Goal: Information Seeking & Learning: Learn about a topic

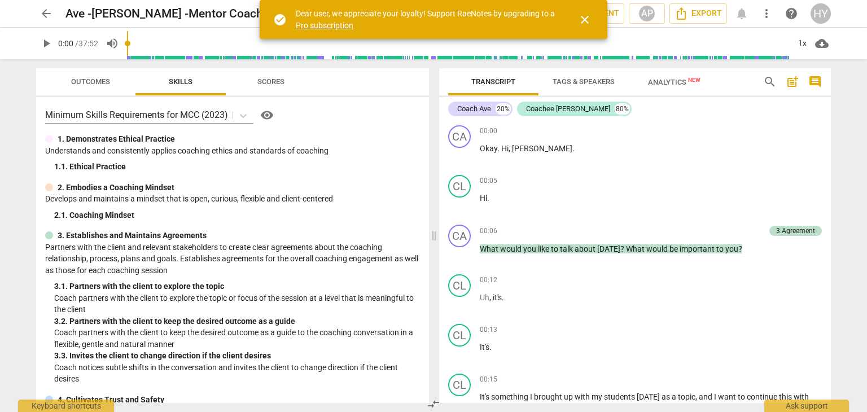
click at [46, 39] on span "play_arrow" at bounding box center [47, 44] width 14 height 14
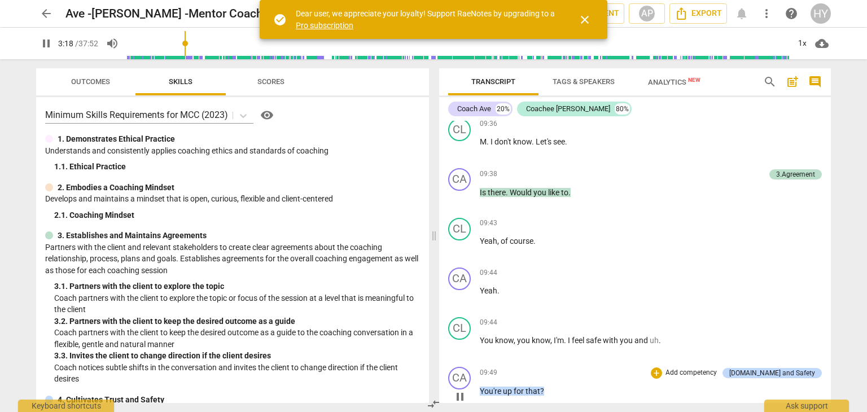
scroll to position [3190, 0]
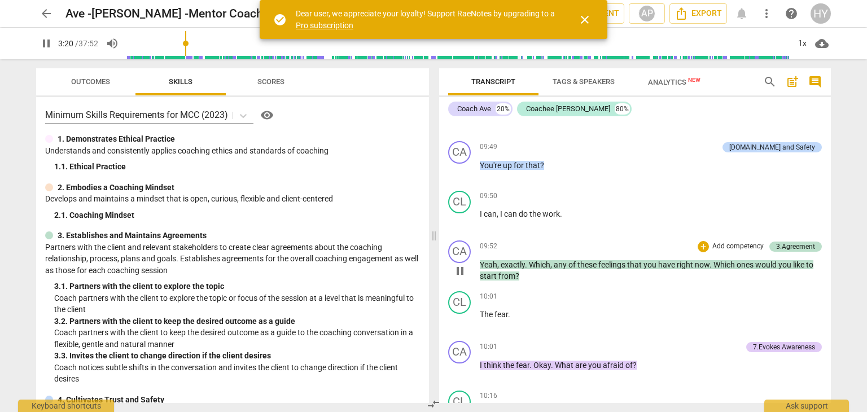
click at [499, 260] on span "," at bounding box center [498, 264] width 3 height 9
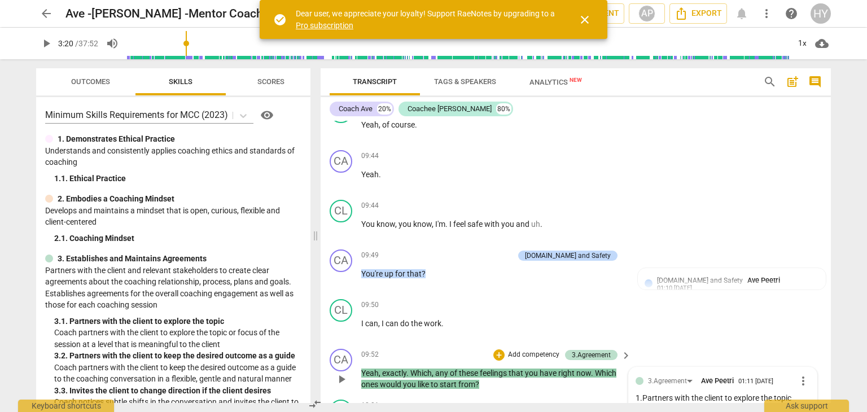
scroll to position [3468, 0]
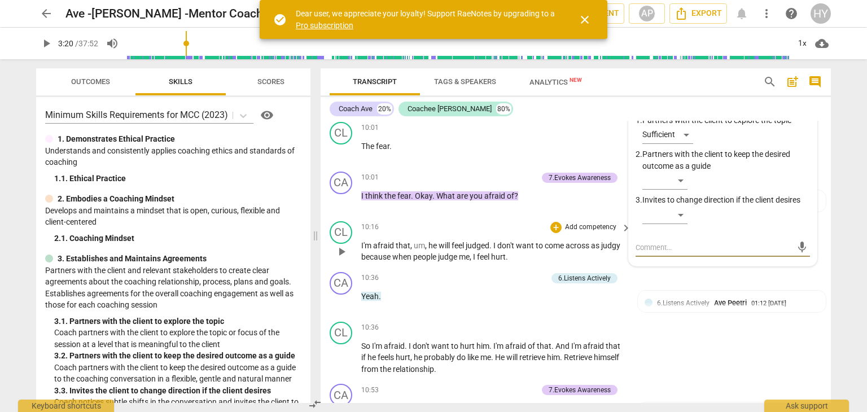
click at [341, 245] on span "play_arrow" at bounding box center [342, 252] width 14 height 14
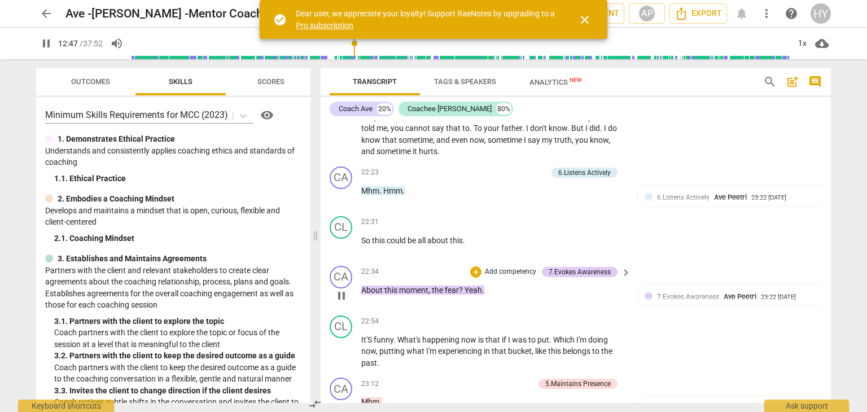
scroll to position [7256, 0]
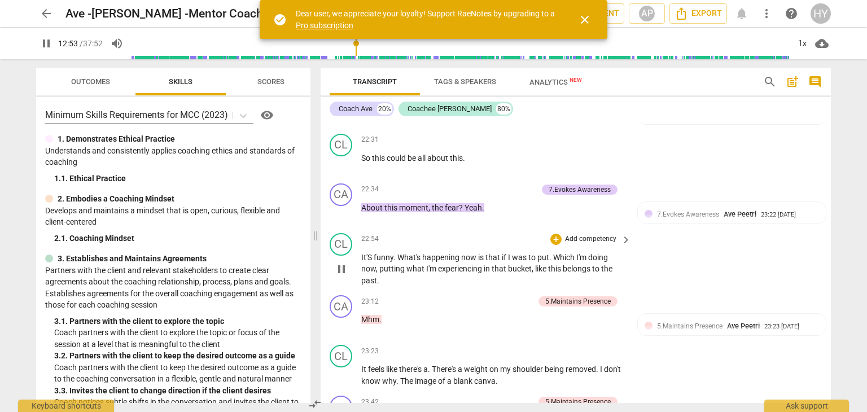
click at [364, 253] on span "It'S" at bounding box center [367, 257] width 12 height 9
click at [384, 253] on span "funny" at bounding box center [384, 257] width 20 height 9
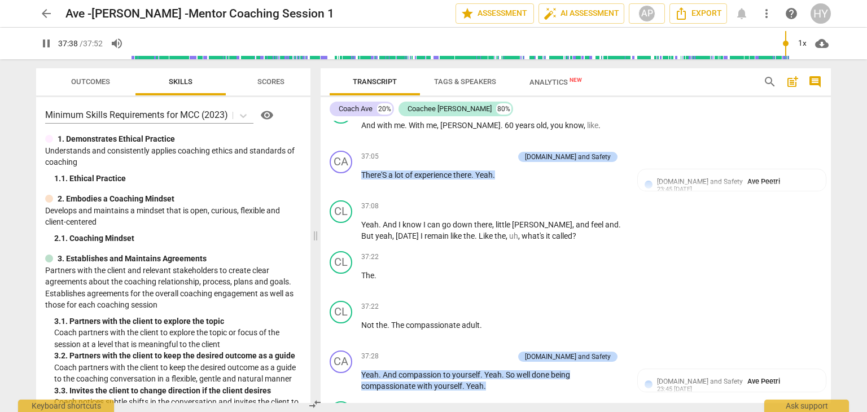
scroll to position [11702, 0]
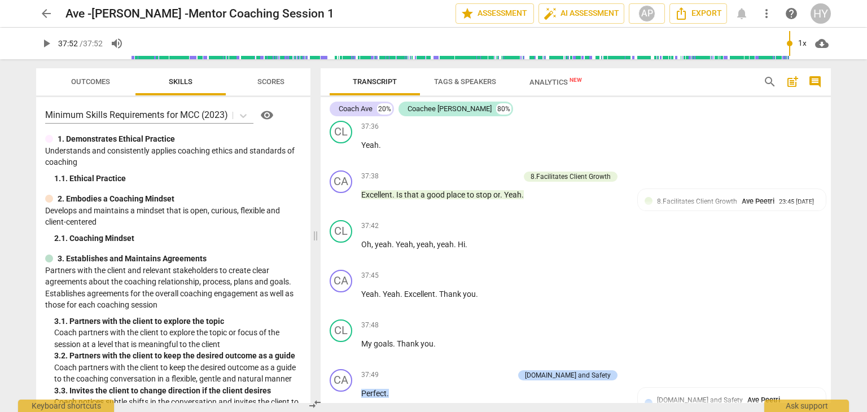
type input "2272"
click at [767, 12] on span "more_vert" at bounding box center [767, 14] width 14 height 14
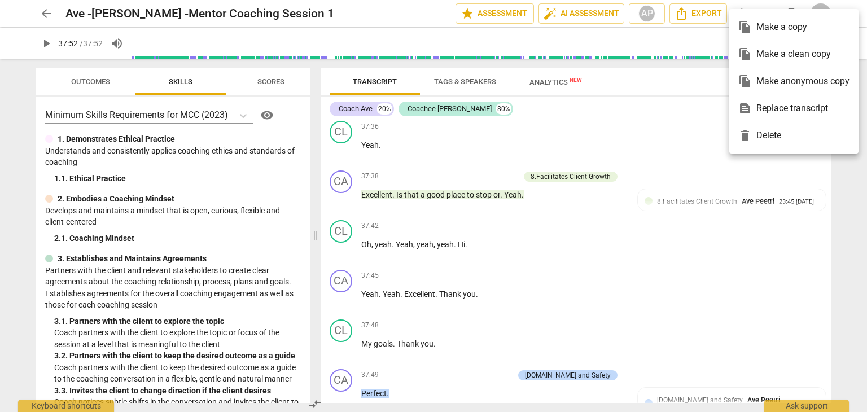
click at [333, 12] on div at bounding box center [433, 206] width 867 height 412
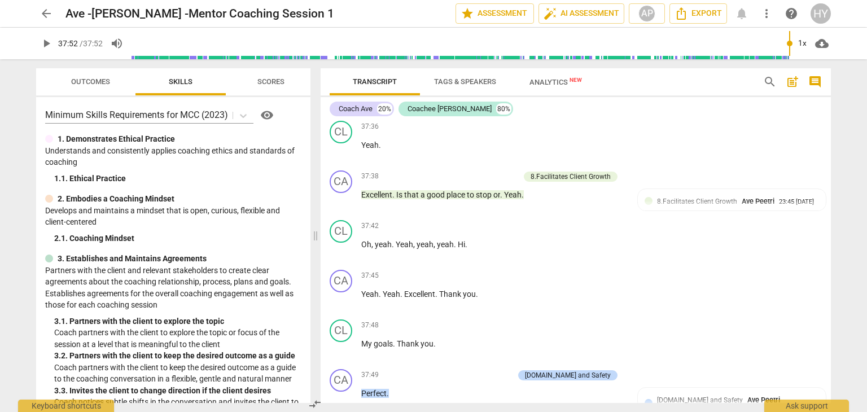
click at [770, 84] on span "search" at bounding box center [770, 82] width 14 height 14
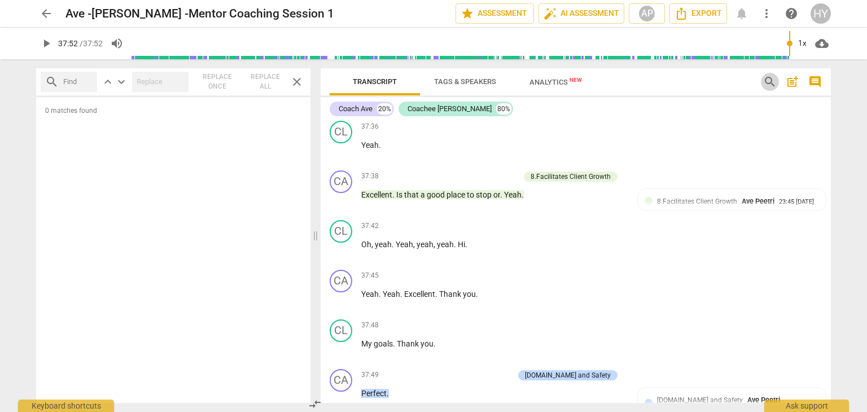
click at [770, 84] on span "search" at bounding box center [770, 82] width 14 height 14
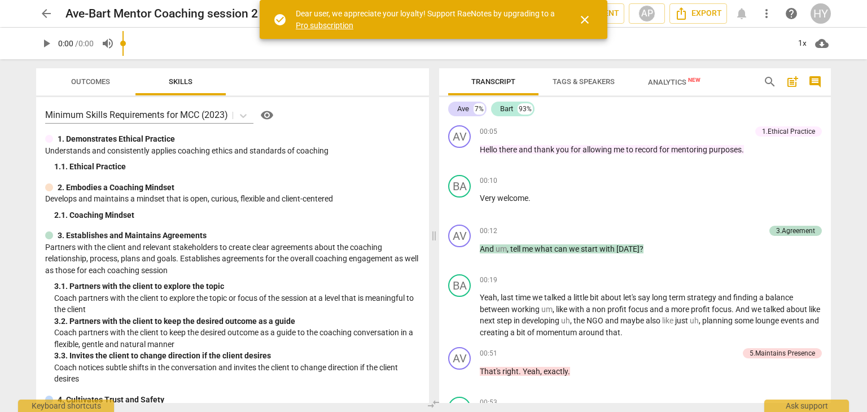
click at [772, 49] on input "range" at bounding box center [455, 43] width 667 height 36
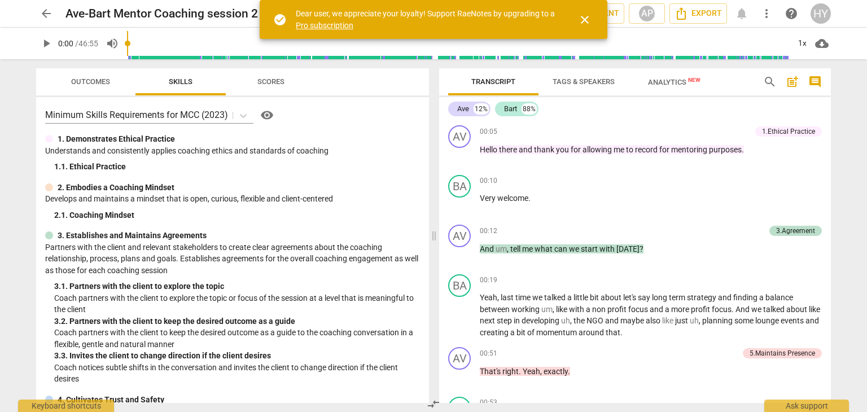
click at [764, 84] on span "search" at bounding box center [770, 82] width 14 height 14
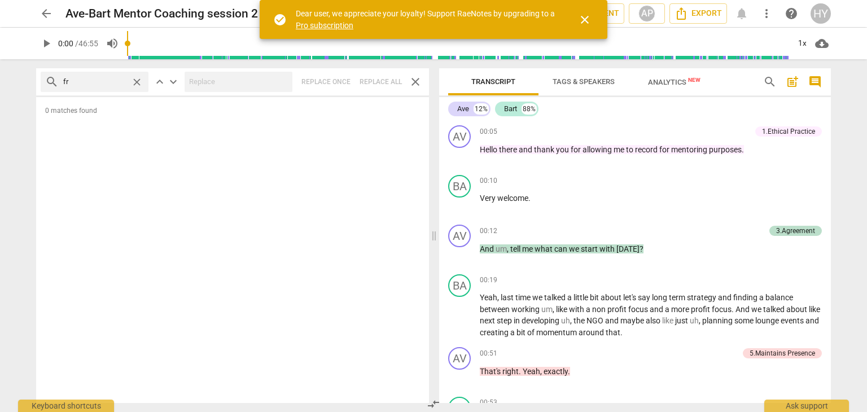
type input "f"
